Goal: Find specific page/section: Find specific page/section

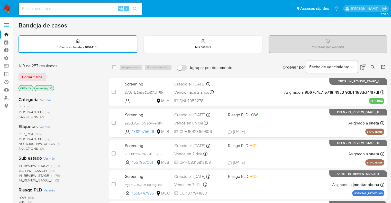
click at [50, 201] on div "LOW (131) MID (67) HIGH (37)" at bounding box center [59, 202] width 82 height 15
drag, startPoint x: 25, startPoint y: 53, endPoint x: 27, endPoint y: 1, distance: 52.2
click at [47, 73] on div "Borrar filtros" at bounding box center [59, 77] width 82 height 8
click at [21, 132] on span "PEP_RCA" at bounding box center [25, 133] width 15 height 5
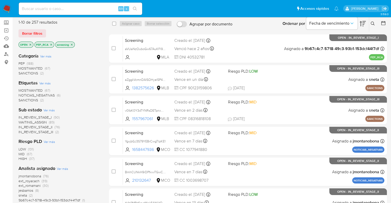
scroll to position [51, 0]
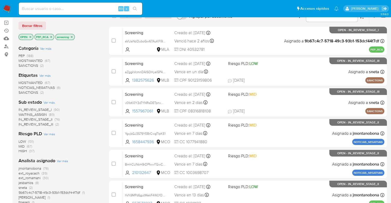
click at [21, 113] on span "WAITING_ASSIGN" at bounding box center [32, 114] width 28 height 5
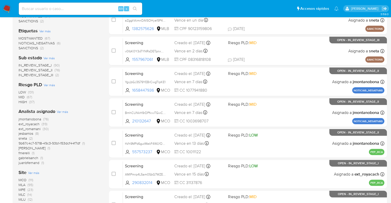
scroll to position [128, 0]
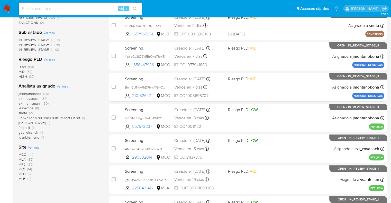
click at [22, 153] on span "MCO" at bounding box center [22, 154] width 8 height 5
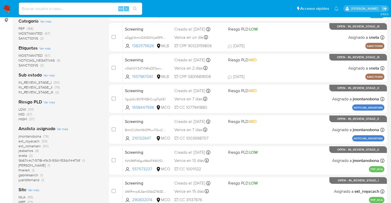
scroll to position [77, 0]
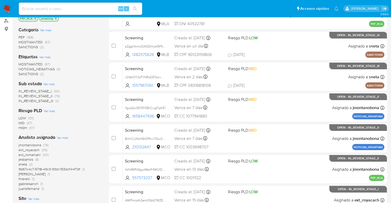
click at [21, 35] on span "PEP" at bounding box center [21, 37] width 6 height 5
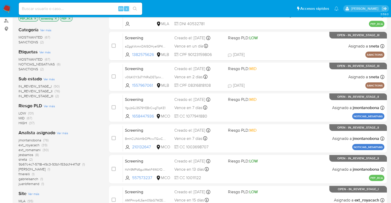
click at [8, 6] on img at bounding box center [7, 8] width 9 height 9
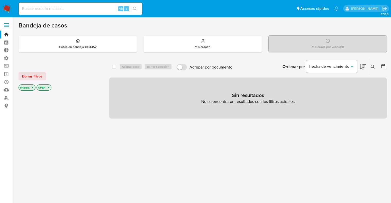
click at [56, 70] on div "Borrar filtros mtarsia OPEN" at bounding box center [59, 77] width 82 height 29
click at [43, 74] on button "Borrar filtros" at bounding box center [31, 76] width 27 height 8
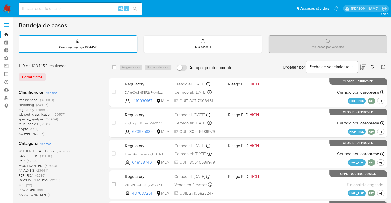
click at [359, 64] on icon at bounding box center [362, 67] width 6 height 6
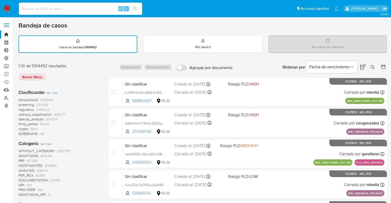
click at [60, 75] on div "Borrar filtros" at bounding box center [59, 77] width 82 height 8
click at [22, 105] on span "screening" at bounding box center [25, 104] width 15 height 5
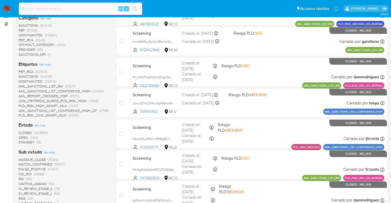
scroll to position [103, 0]
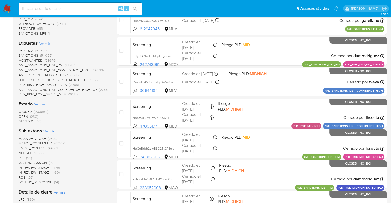
click at [21, 116] on span "OPEN" at bounding box center [22, 116] width 9 height 5
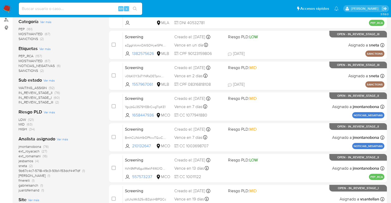
scroll to position [26, 0]
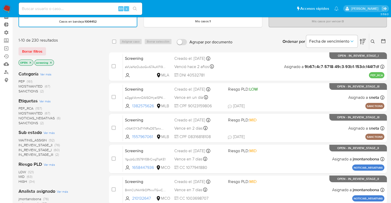
click at [24, 121] on span "SANCTIONS" at bounding box center [28, 122] width 20 height 5
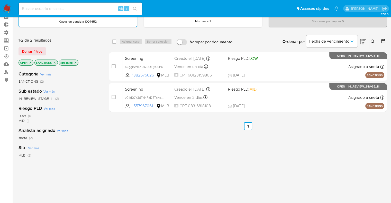
click at [54, 62] on icon "close-filter" at bounding box center [55, 63] width 2 height 2
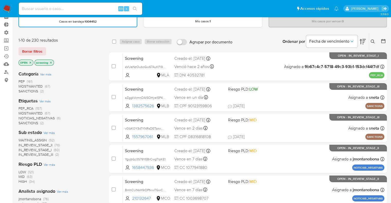
click at [21, 106] on span "PEP_RCA" at bounding box center [25, 108] width 15 height 5
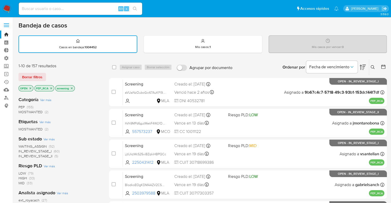
click at [23, 144] on span "WAITING_ASSIGN" at bounding box center [32, 146] width 28 height 5
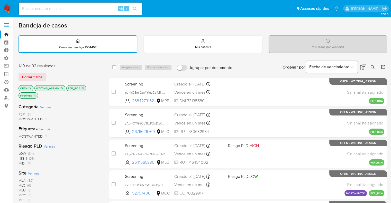
click at [59, 74] on div "Borrar filtros" at bounding box center [59, 77] width 82 height 8
click at [64, 70] on div "1-10 de 92 resultados Borrar filtros OPEN WAITING_ASSIGN PEP_RCA screening" at bounding box center [59, 81] width 82 height 36
click at [62, 88] on icon "close-filter" at bounding box center [62, 88] width 2 height 2
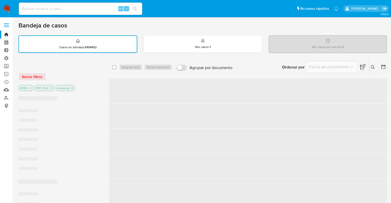
click at [69, 77] on div "Borrar filtros" at bounding box center [59, 77] width 82 height 8
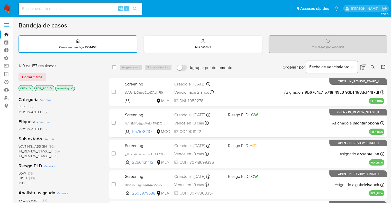
click at [50, 87] on icon "close-filter" at bounding box center [51, 88] width 3 height 3
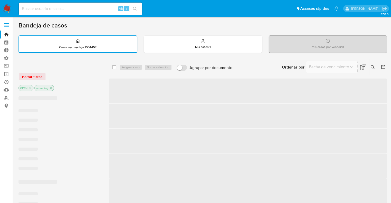
click at [76, 73] on div "Borrar filtros" at bounding box center [59, 77] width 82 height 8
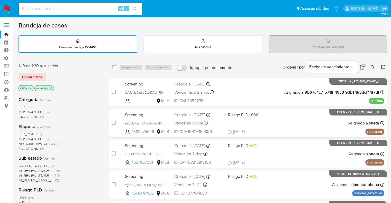
click at [23, 136] on span "MOSTWANTED" at bounding box center [30, 138] width 24 height 5
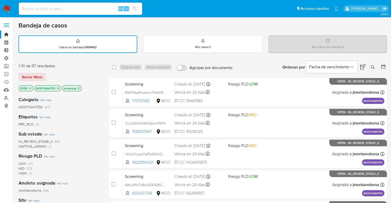
click at [71, 73] on div "Borrar filtros" at bounding box center [59, 77] width 82 height 8
click at [58, 89] on icon "close-filter" at bounding box center [57, 88] width 3 height 3
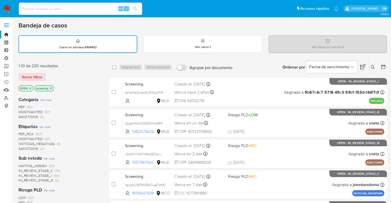
click at [54, 76] on div "Borrar filtros" at bounding box center [59, 77] width 82 height 8
click at [49, 74] on div "Borrar filtros" at bounding box center [59, 77] width 82 height 8
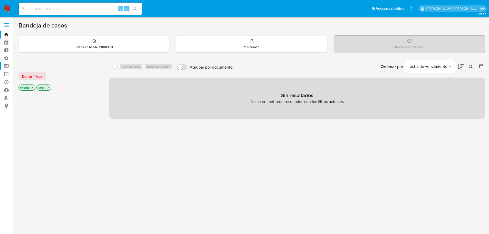
click at [9, 65] on label "Screening" at bounding box center [30, 66] width 61 height 8
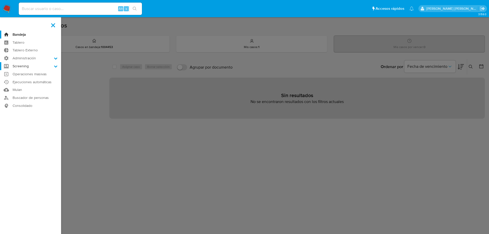
click at [0, 0] on input "Screening" at bounding box center [0, 0] width 0 height 0
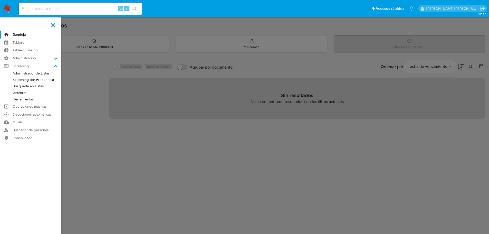
click at [15, 72] on link "Administrador de Listas" at bounding box center [30, 73] width 61 height 6
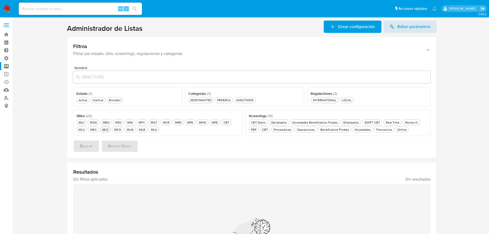
click at [109, 129] on div "MLC MLC" at bounding box center [105, 129] width 8 height 4
click at [85, 102] on button "Activa Activa" at bounding box center [83, 100] width 13 height 6
click at [375, 128] on div "Frecuencia Frecuencia" at bounding box center [383, 129] width 17 height 4
click at [97, 147] on button "Buscar" at bounding box center [86, 146] width 26 height 12
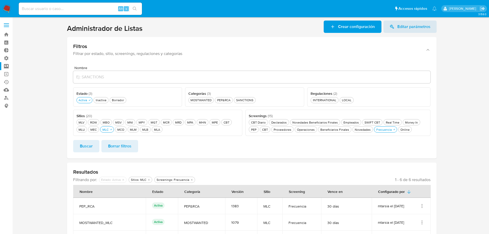
click at [60, 47] on section at bounding box center [251, 162] width 467 height 282
click at [59, 44] on section at bounding box center [251, 162] width 467 height 282
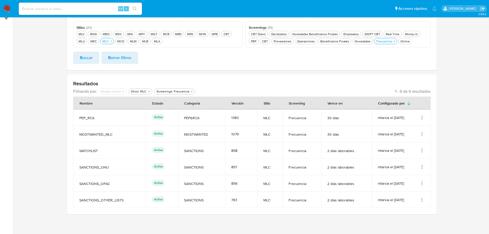
scroll to position [90, 0]
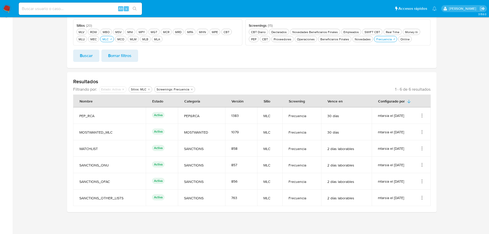
click at [423, 113] on icon "Acciones" at bounding box center [422, 115] width 5 height 5
click at [422, 130] on button "Ver detalles" at bounding box center [401, 128] width 46 height 14
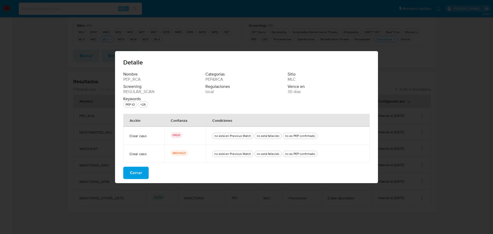
click at [325, 69] on div "Detalle" at bounding box center [246, 61] width 263 height 21
click at [347, 83] on div "Nombre PEP_RCA Categorías PEP&RCA Sitio MLC Screening REGULAR_SCAN Regulaciones…" at bounding box center [246, 91] width 246 height 38
click at [334, 58] on div "Detalle" at bounding box center [246, 61] width 263 height 21
click at [336, 53] on div "Detalle" at bounding box center [246, 61] width 263 height 21
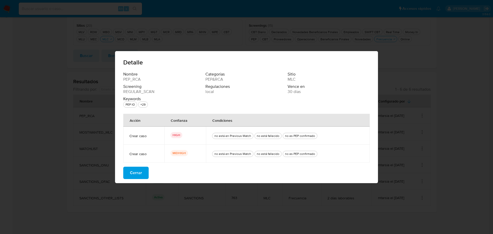
click at [344, 59] on span "Detalle" at bounding box center [246, 62] width 246 height 6
click at [146, 168] on button "Cerrar" at bounding box center [135, 173] width 25 height 12
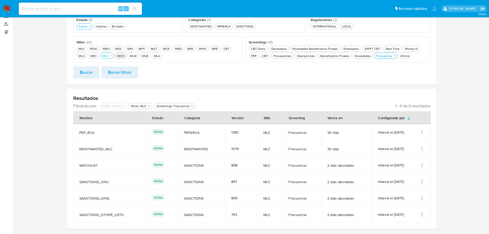
scroll to position [65, 0]
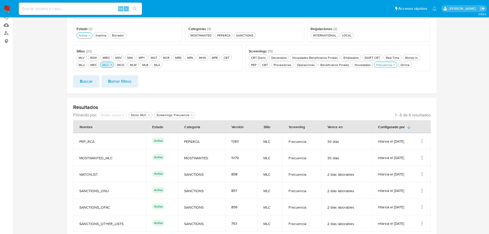
click at [108, 66] on div "MLC MLC" at bounding box center [105, 65] width 8 height 4
click at [121, 65] on div "MCO MCO" at bounding box center [117, 65] width 9 height 4
click at [211, 35] on div "MOSTWANTED MOSTWANTED" at bounding box center [200, 35] width 23 height 4
click at [96, 79] on button "Buscar" at bounding box center [86, 81] width 26 height 12
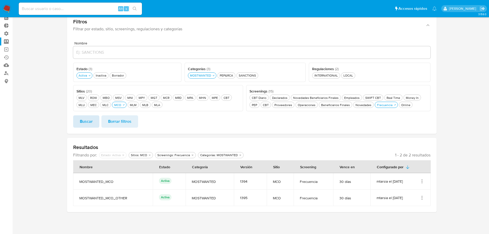
scroll to position [25, 0]
click at [373, 15] on ul "Pausado Ver notificaciones Alt s Accesos rápidos Presiona las siguientes teclas…" at bounding box center [227, 8] width 423 height 13
click at [422, 181] on icon "Acciones" at bounding box center [422, 181] width 5 height 5
click at [422, 189] on button "Ver detalles" at bounding box center [401, 193] width 46 height 14
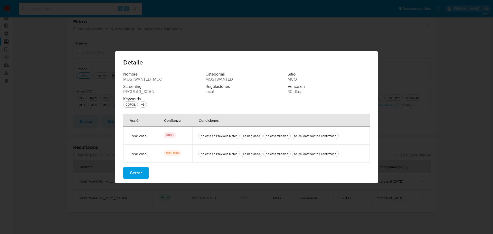
click at [144, 170] on button "Cerrar" at bounding box center [135, 173] width 25 height 12
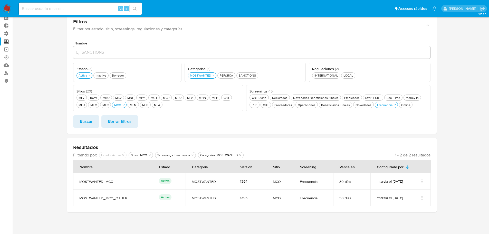
click at [421, 197] on icon "Acciones" at bounding box center [422, 197] width 5 height 5
click at [416, 160] on button "Ver detalles" at bounding box center [401, 159] width 46 height 14
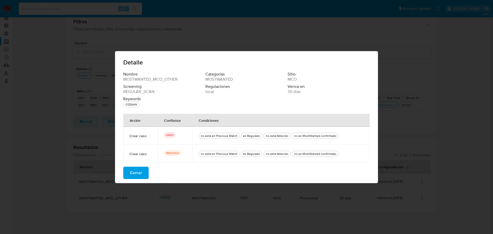
click at [146, 170] on button "Cerrar" at bounding box center [135, 173] width 25 height 12
